Goal: Check status: Check status

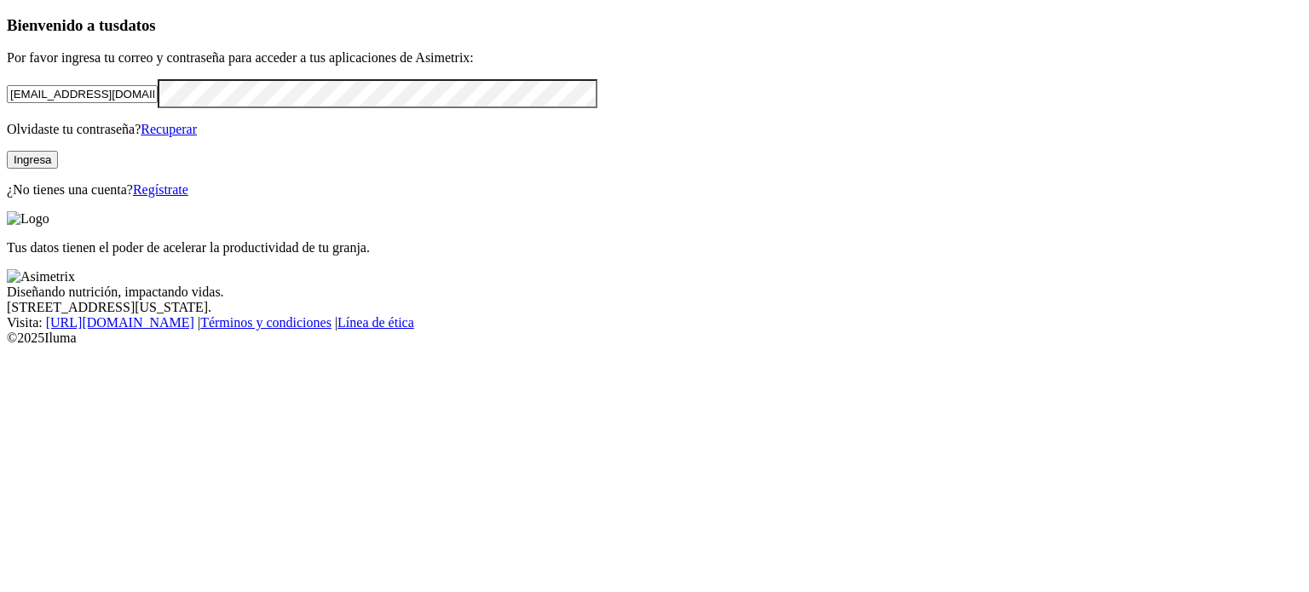
click at [58, 169] on button "Ingresa" at bounding box center [32, 160] width 51 height 18
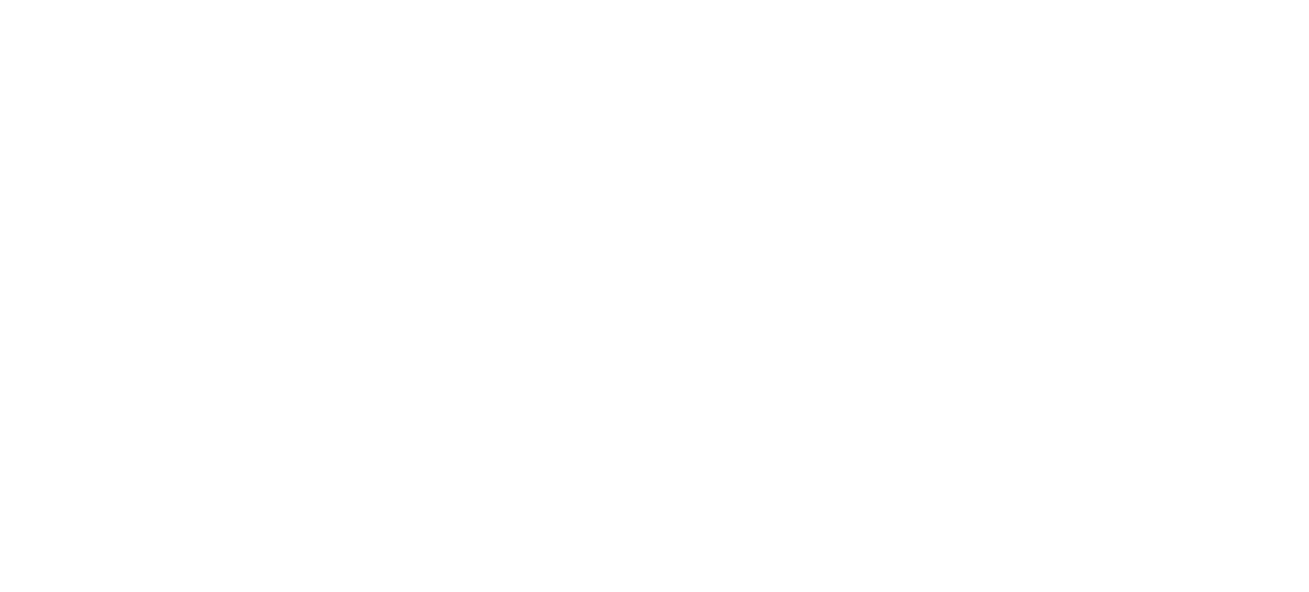
click at [590, 183] on div at bounding box center [661, 296] width 1309 height 592
